Goal: Task Accomplishment & Management: Use online tool/utility

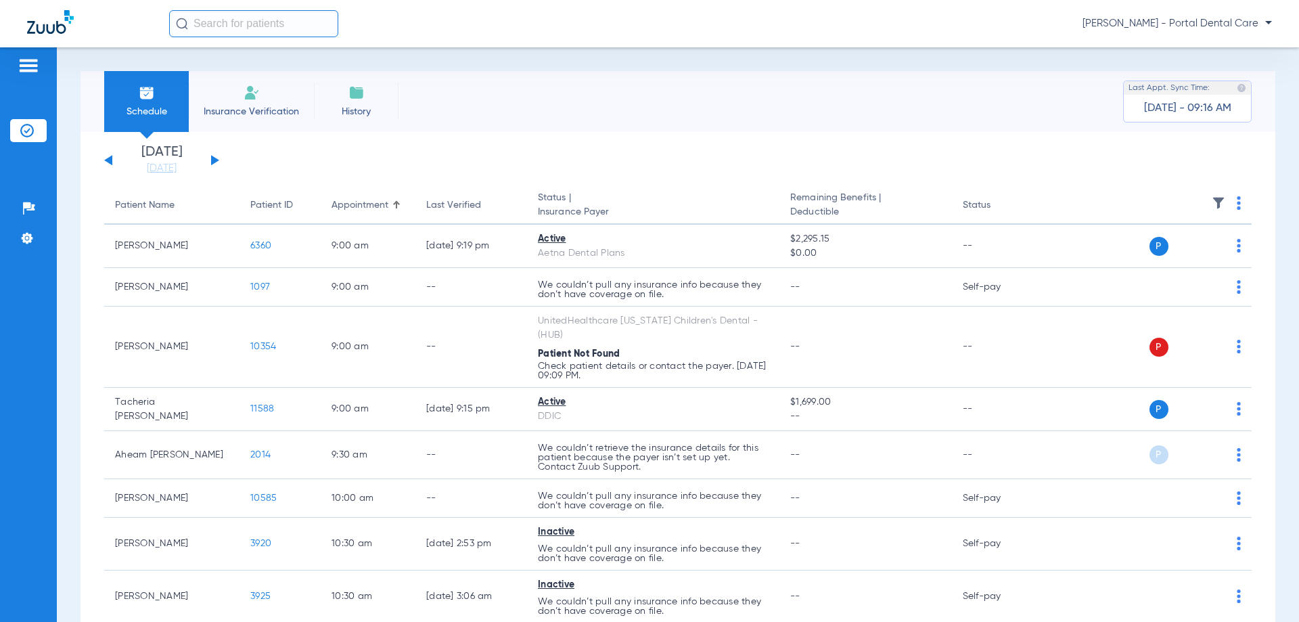
click at [216, 160] on button at bounding box center [215, 160] width 8 height 10
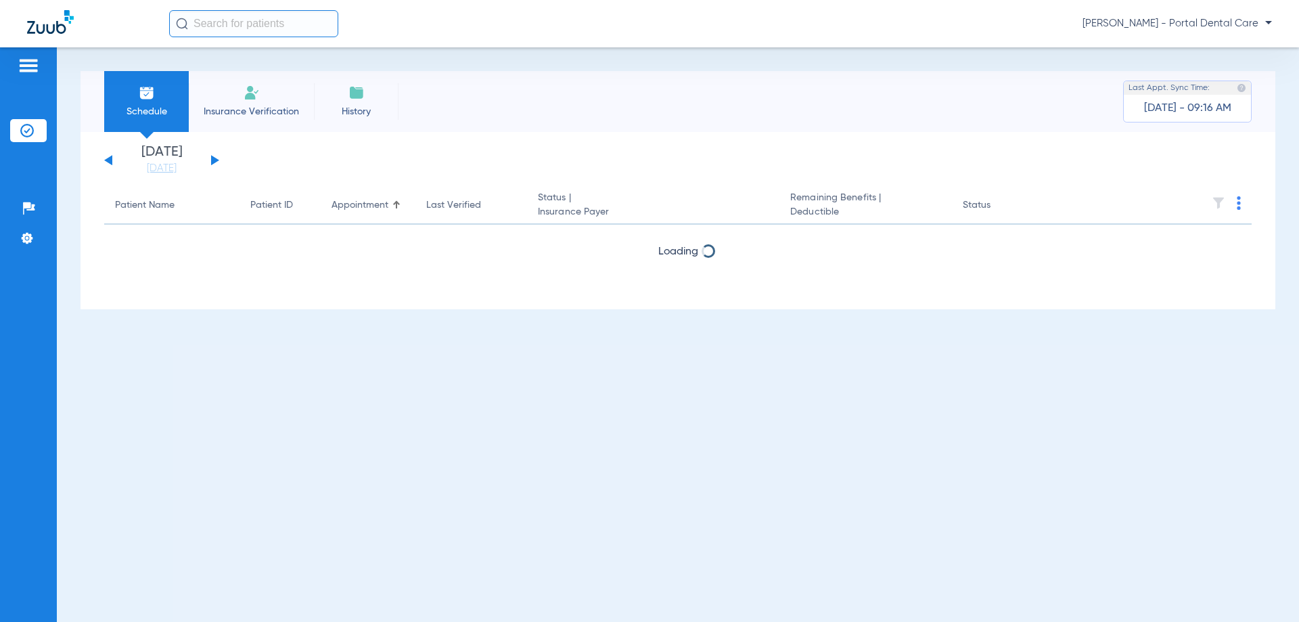
click at [216, 160] on button at bounding box center [215, 160] width 8 height 10
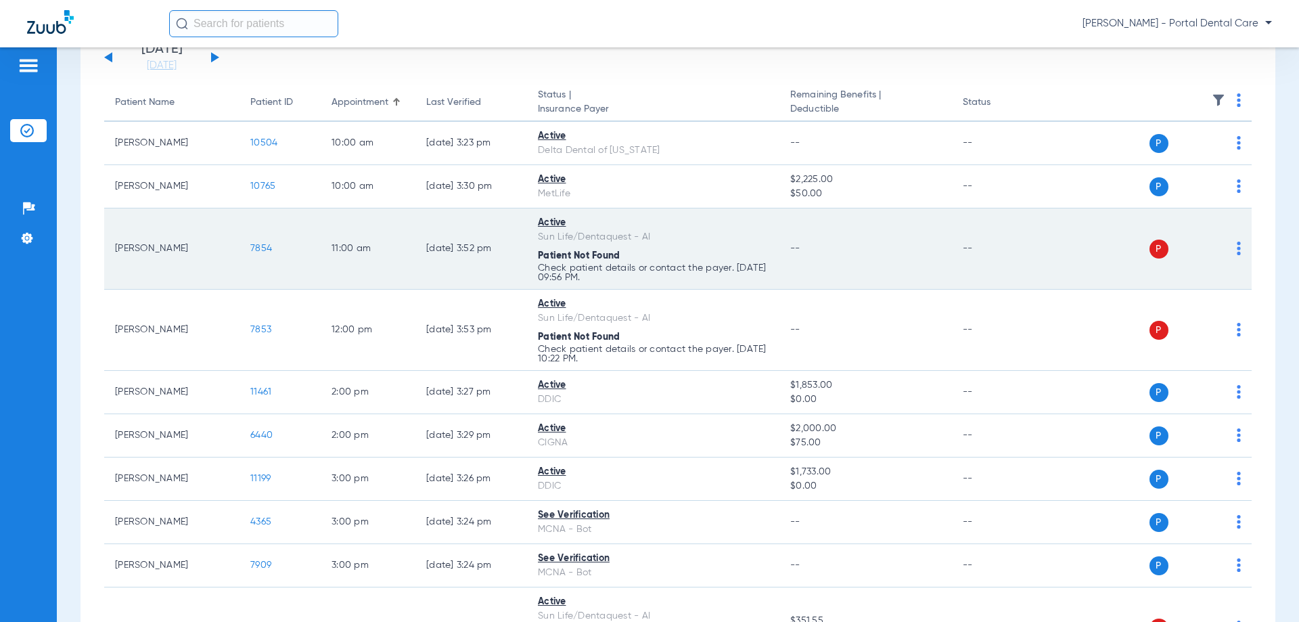
scroll to position [135, 0]
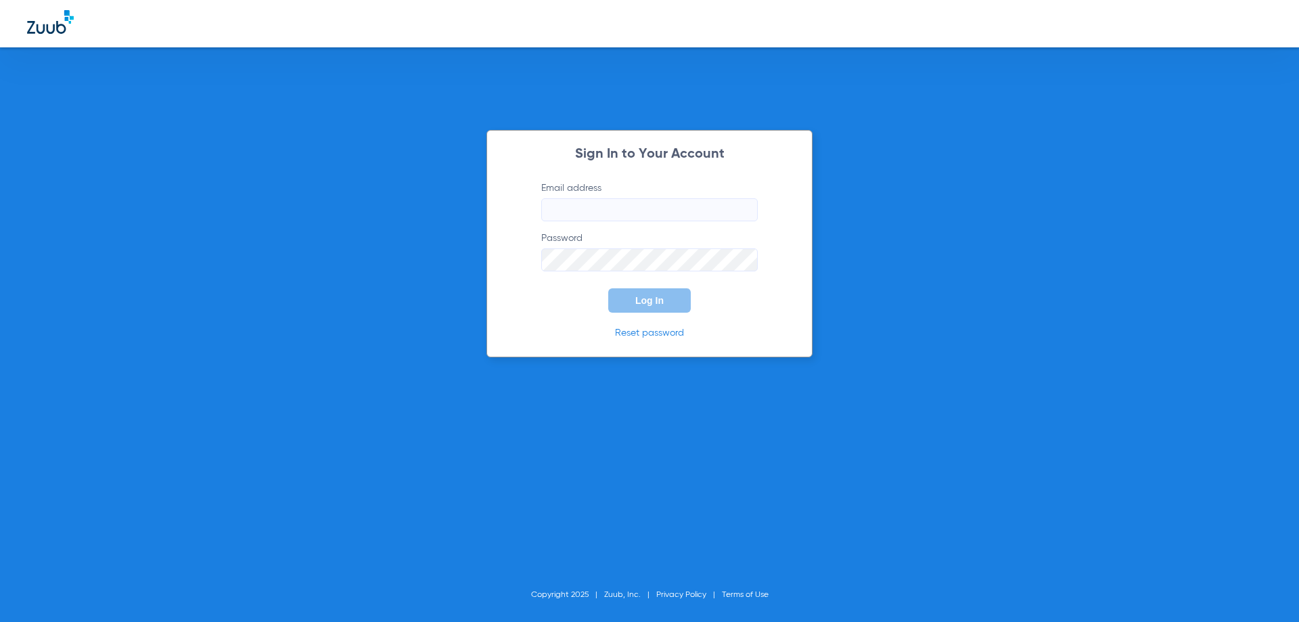
type input "[EMAIL_ADDRESS][DOMAIN_NAME]"
click at [646, 295] on span "Log In" at bounding box center [649, 300] width 28 height 11
